Goal: Task Accomplishment & Management: Manage account settings

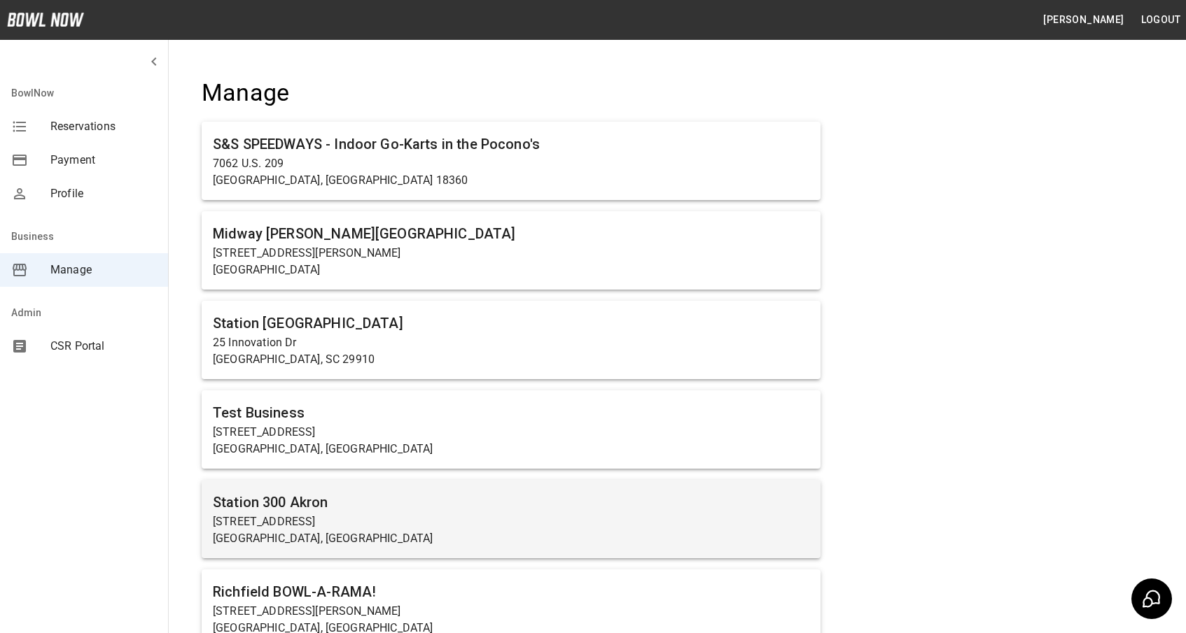
click at [409, 517] on p "[STREET_ADDRESS]" at bounding box center [511, 522] width 596 height 17
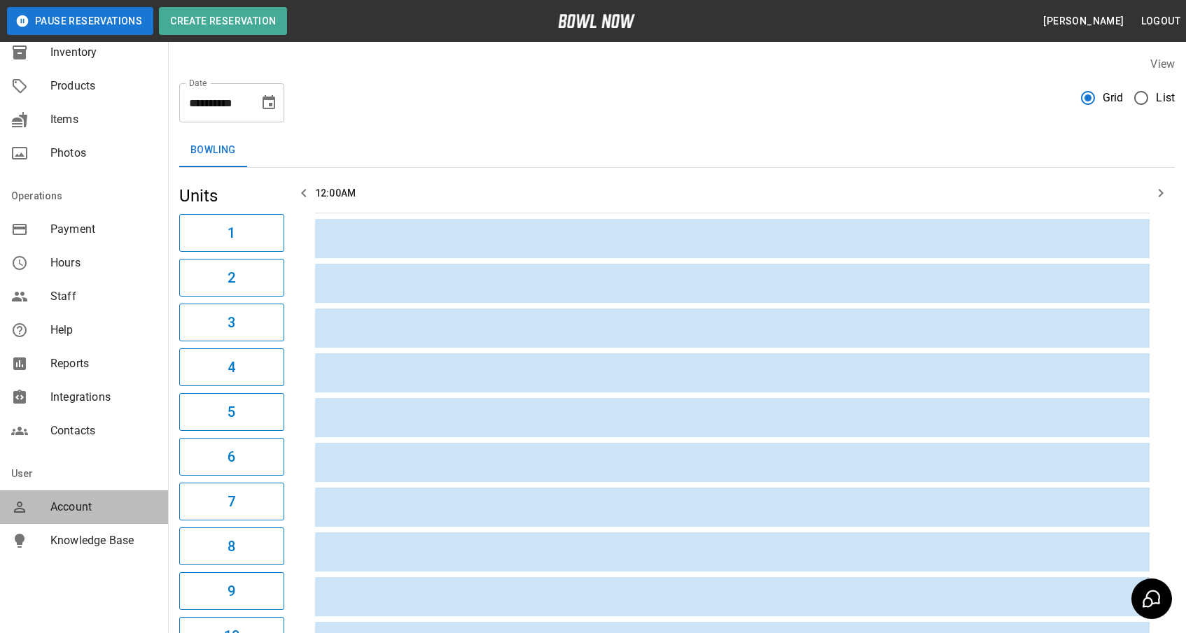
click at [68, 507] on span "Account" at bounding box center [103, 507] width 106 height 17
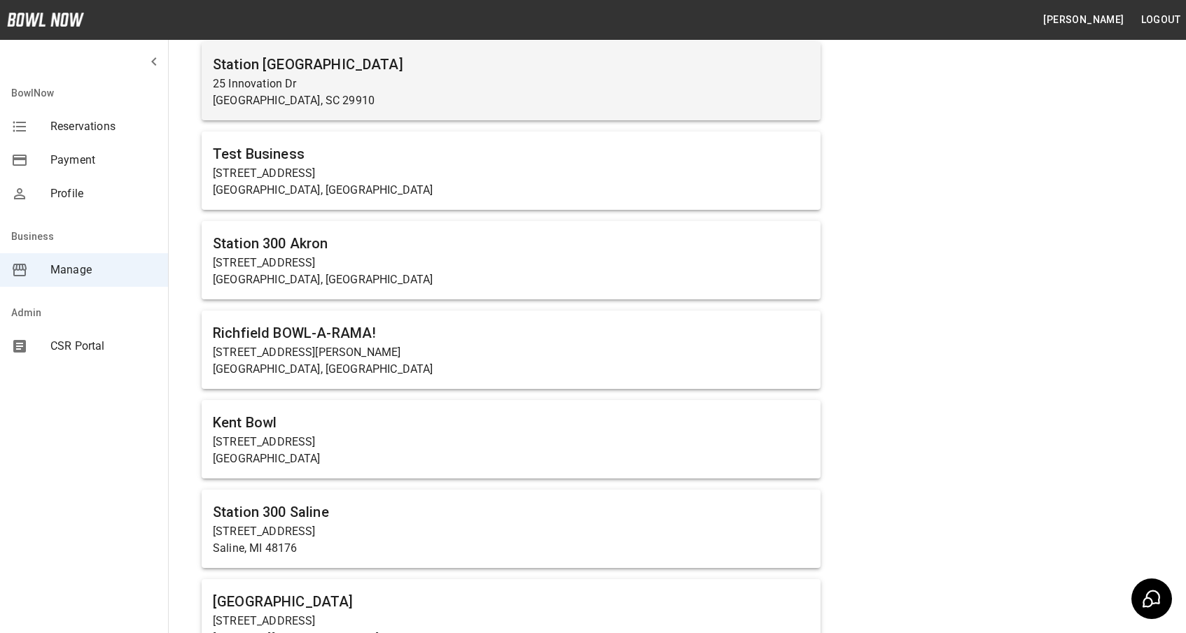
scroll to position [295, 0]
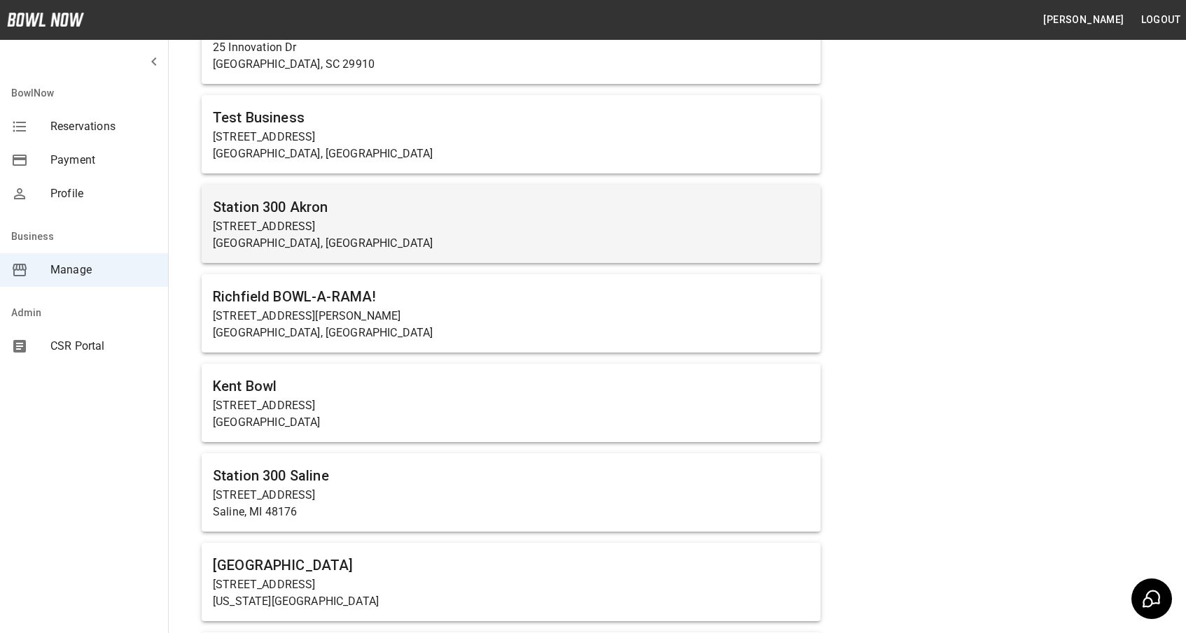
click at [279, 217] on h6 "Station 300 Akron" at bounding box center [511, 207] width 596 height 22
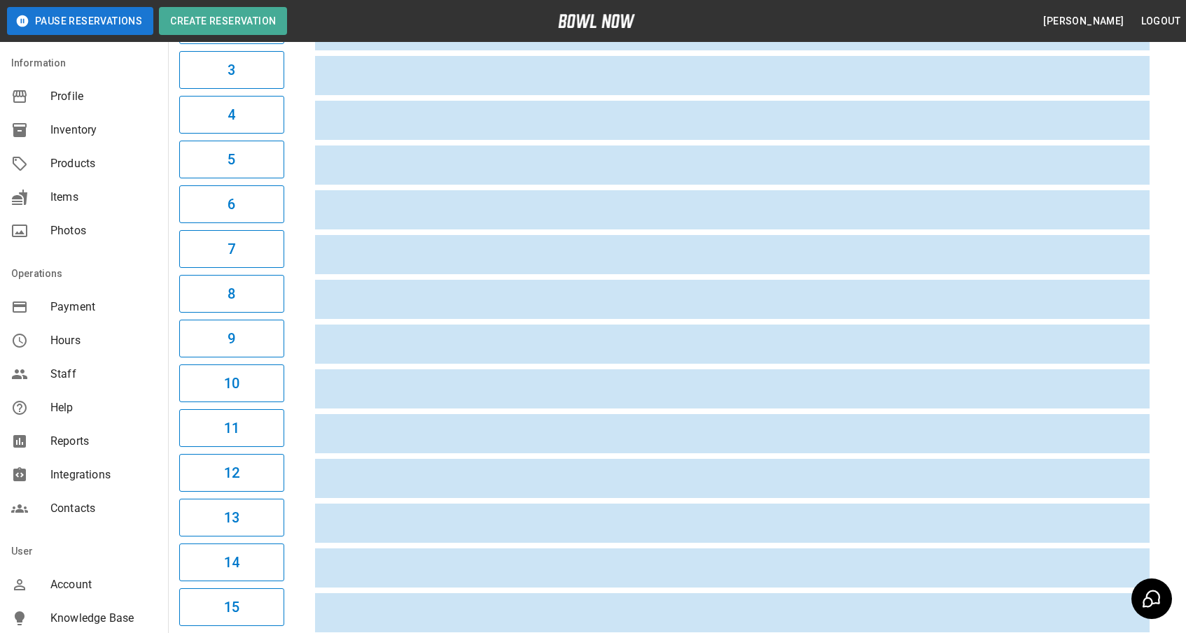
scroll to position [156, 0]
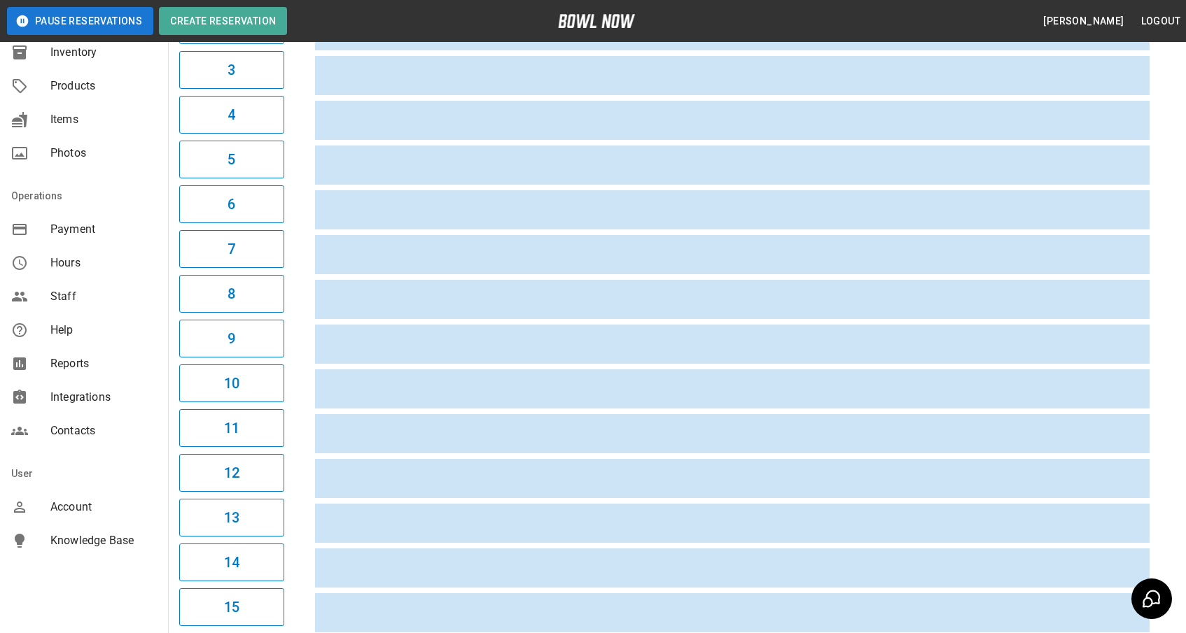
click at [92, 507] on span "Account" at bounding box center [103, 507] width 106 height 17
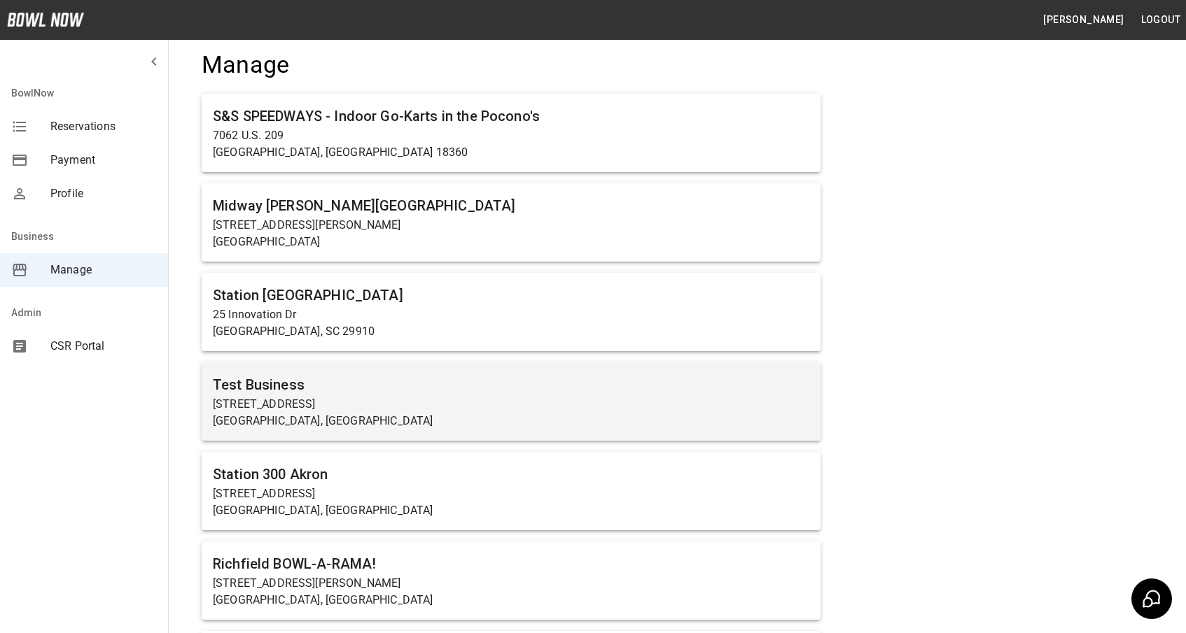
scroll to position [29, 0]
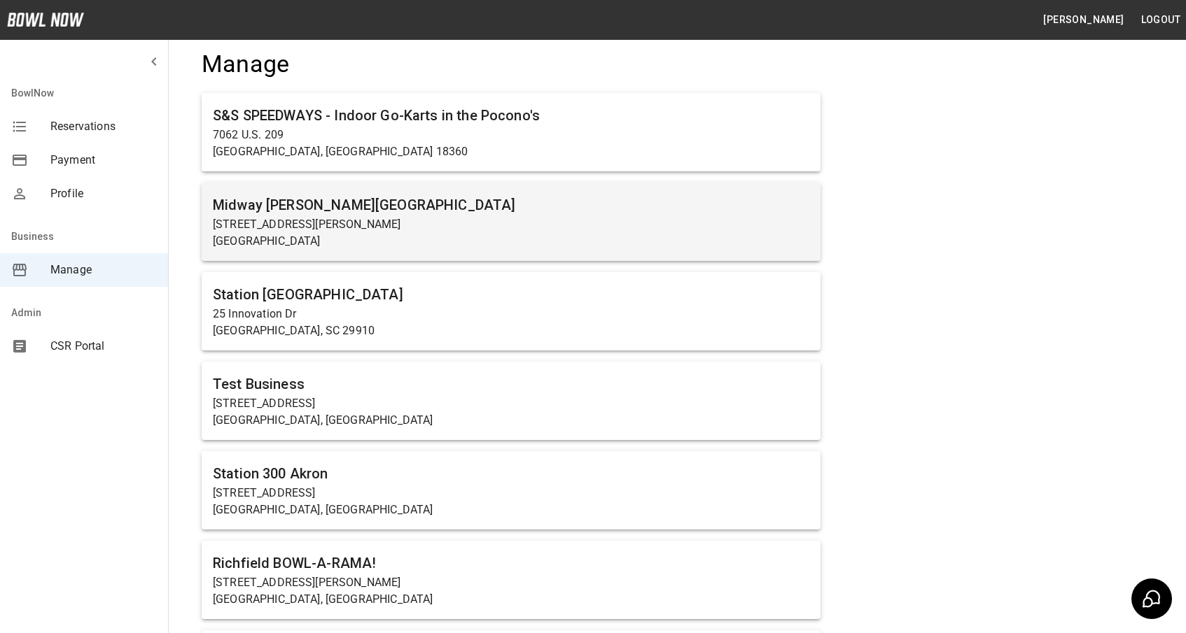
click at [367, 228] on p "[STREET_ADDRESS][PERSON_NAME]" at bounding box center [511, 224] width 596 height 17
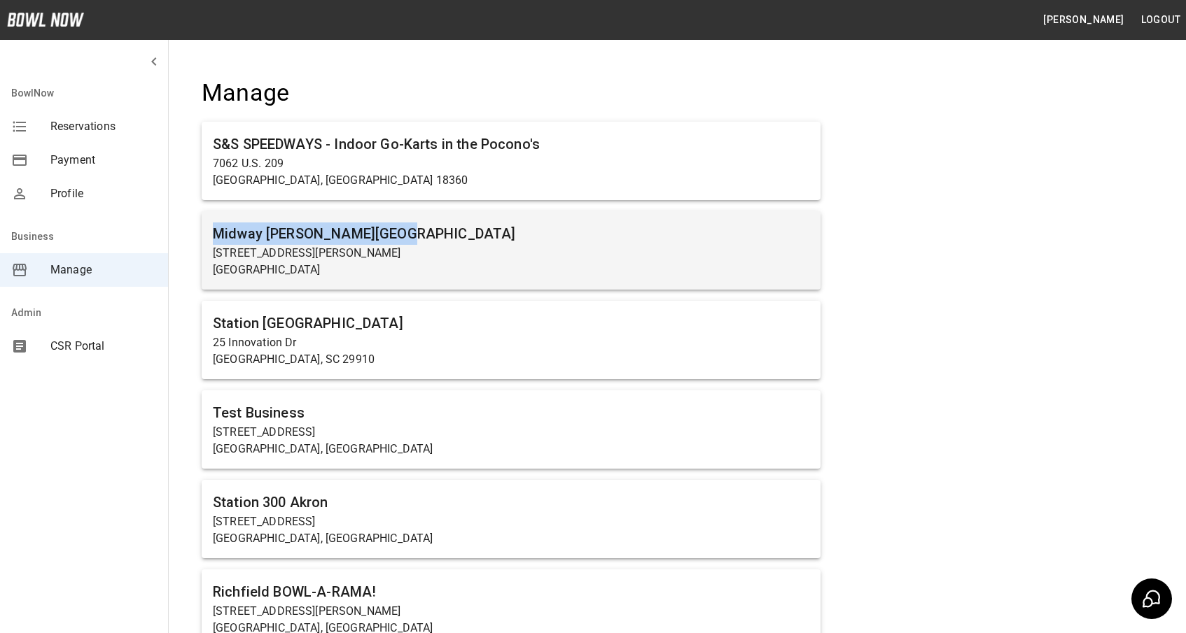
drag, startPoint x: 384, startPoint y: 234, endPoint x: 217, endPoint y: 237, distance: 166.6
click at [217, 237] on h6 "Midway [PERSON_NAME][GEOGRAPHIC_DATA]" at bounding box center [511, 234] width 596 height 22
click at [365, 233] on h6 "Midway [PERSON_NAME][GEOGRAPHIC_DATA]" at bounding box center [511, 234] width 596 height 22
copy h6 "[GEOGRAPHIC_DATA]"
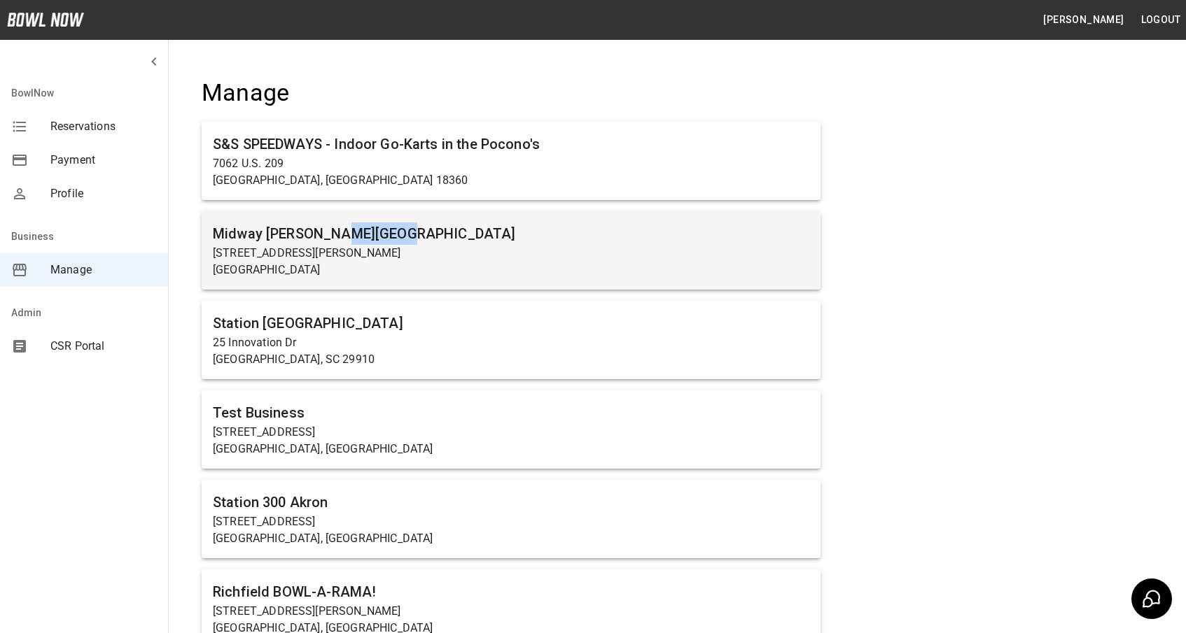
drag, startPoint x: 390, startPoint y: 232, endPoint x: 329, endPoint y: 237, distance: 61.1
click at [329, 237] on h6 "Midway [PERSON_NAME][GEOGRAPHIC_DATA]" at bounding box center [511, 234] width 596 height 22
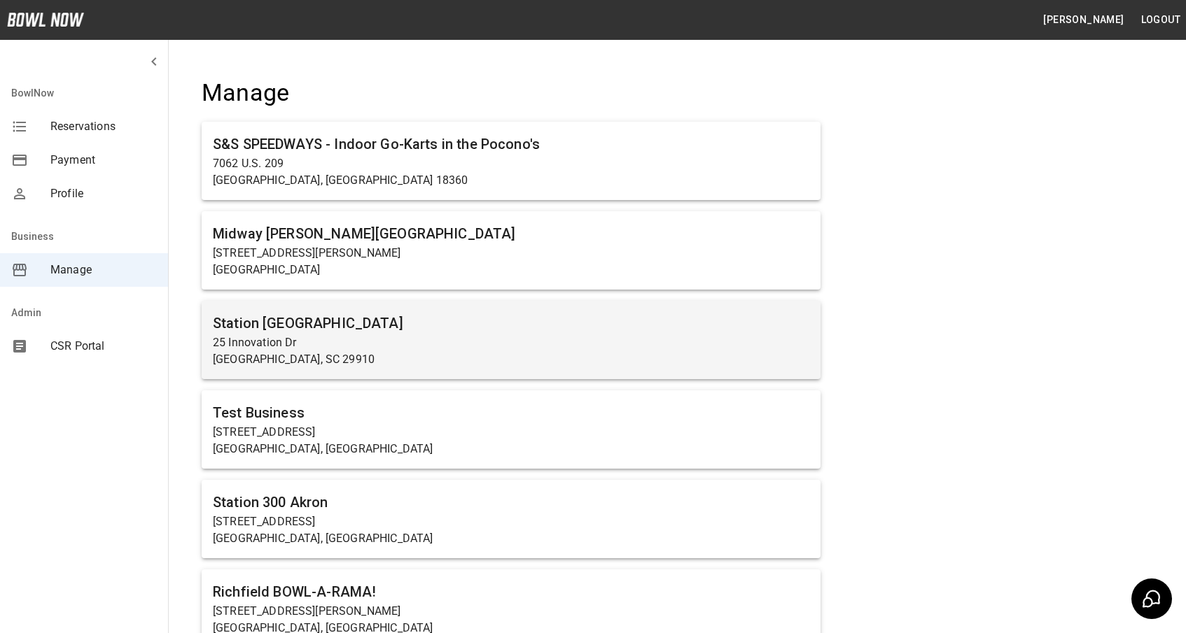
click at [302, 320] on h6 "Station [GEOGRAPHIC_DATA]" at bounding box center [511, 323] width 596 height 22
